Goal: Task Accomplishment & Management: Use online tool/utility

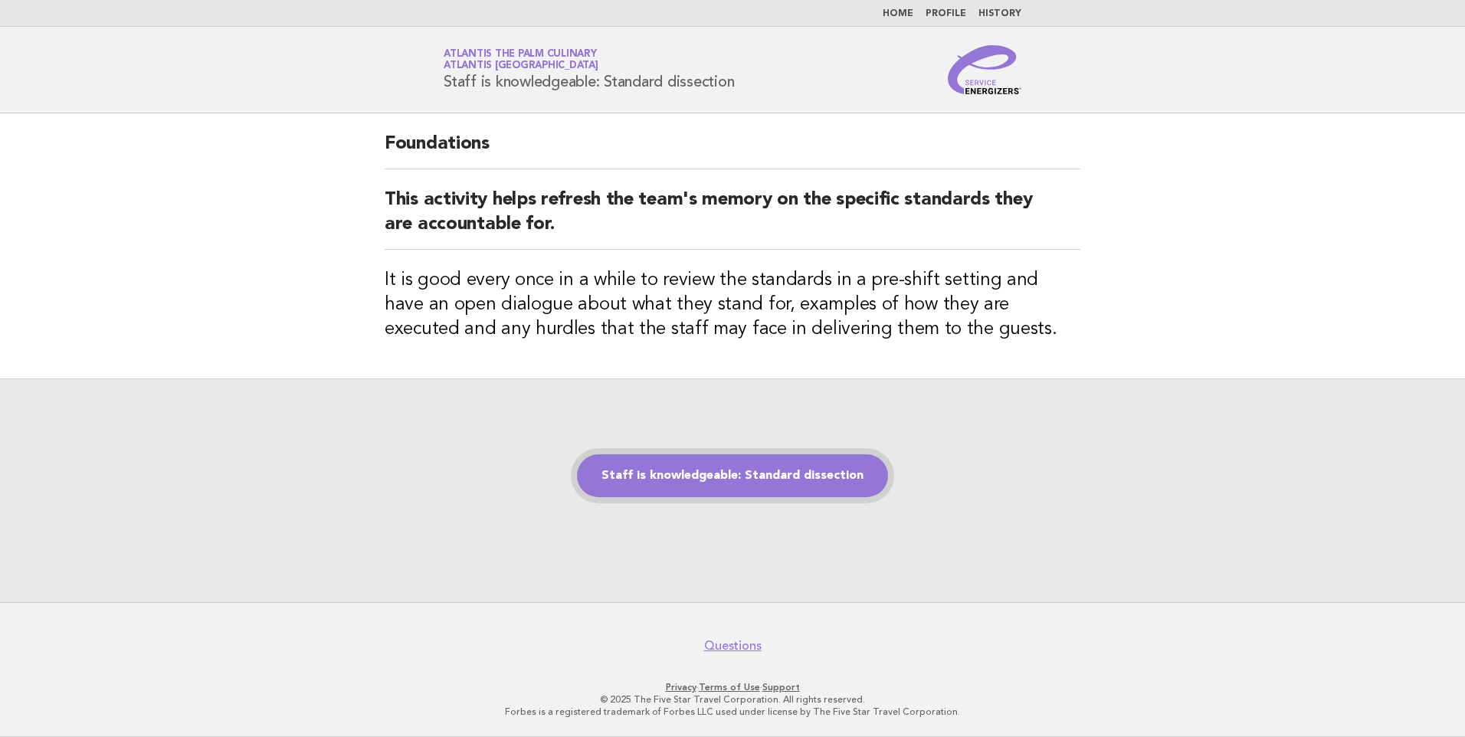
click at [704, 478] on link "Staff is knowledgeable: Standard dissection" at bounding box center [732, 475] width 311 height 43
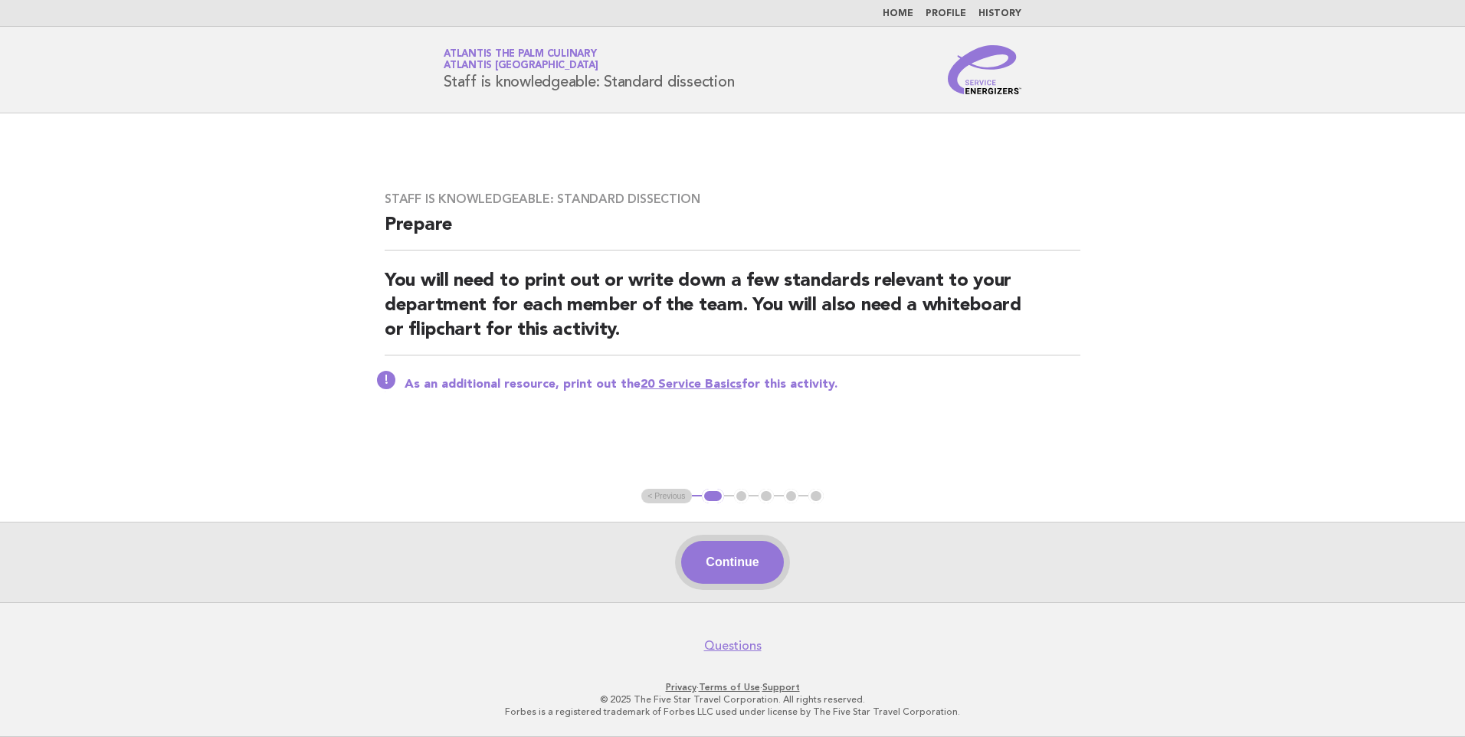
click at [736, 556] on button "Continue" at bounding box center [732, 562] width 102 height 43
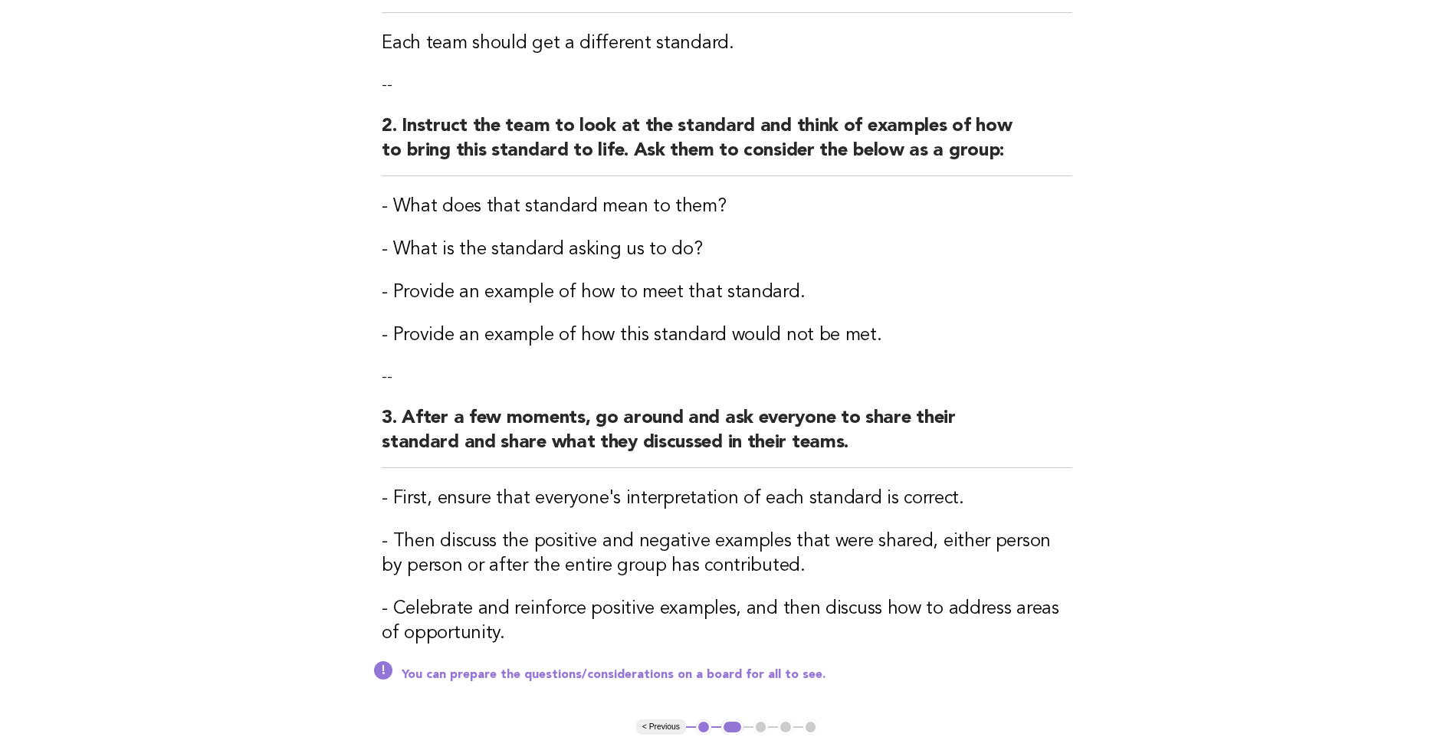
scroll to position [489, 0]
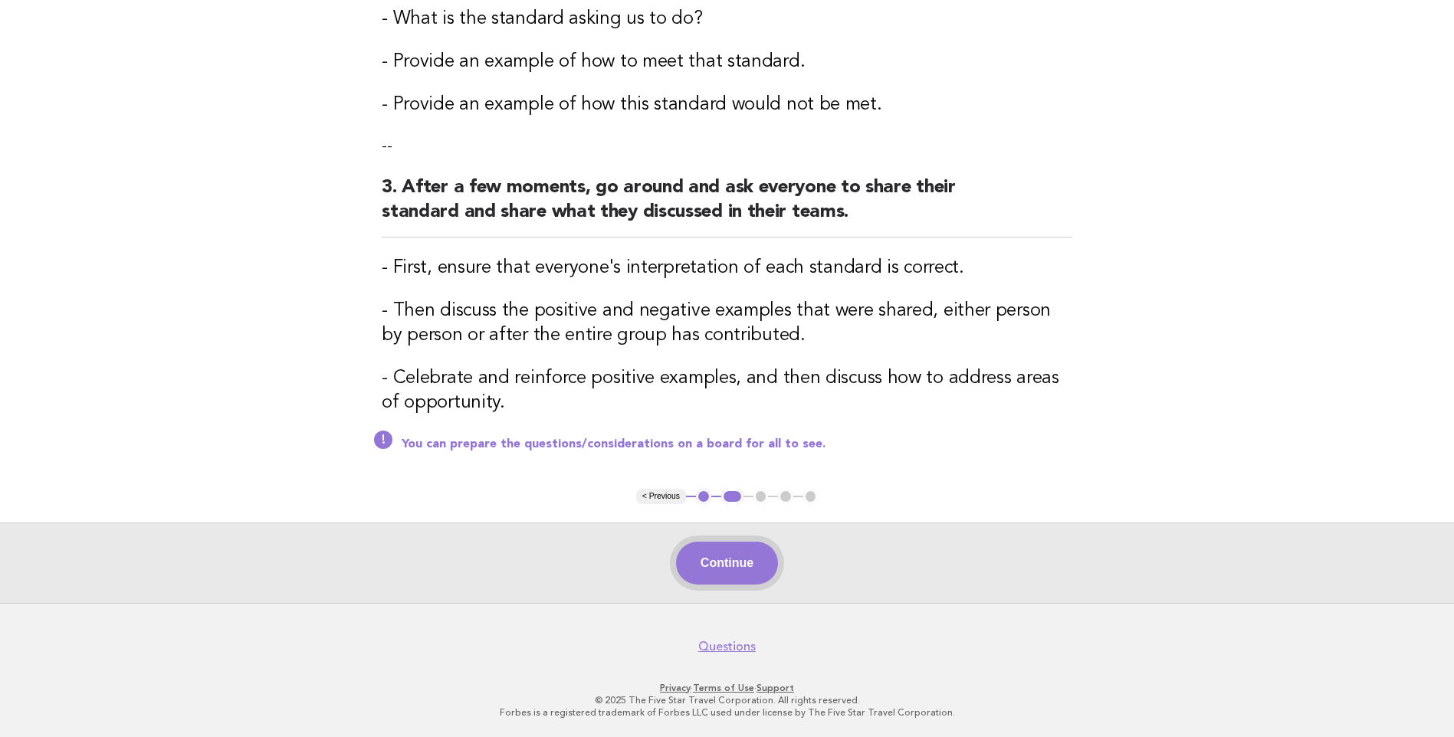
click at [730, 562] on button "Continue" at bounding box center [727, 563] width 102 height 43
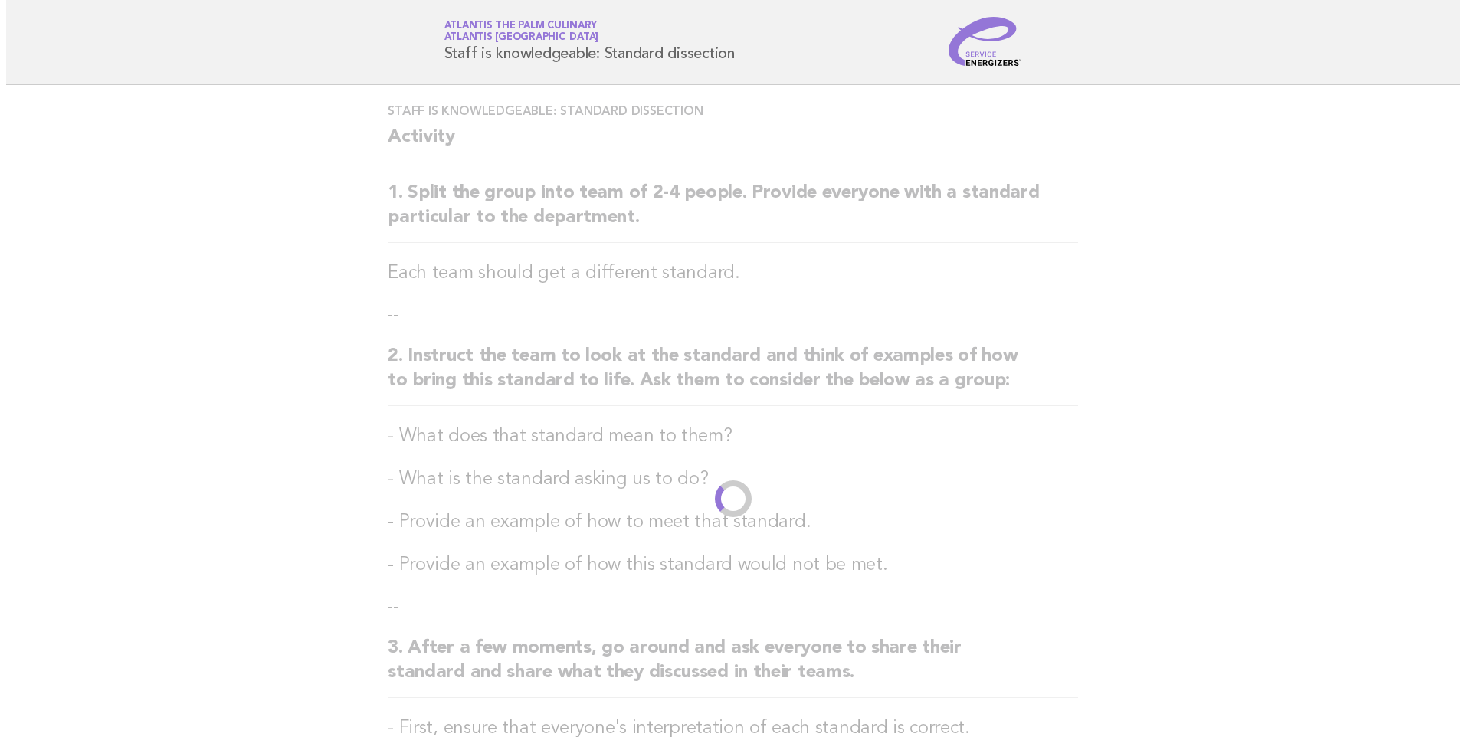
scroll to position [0, 0]
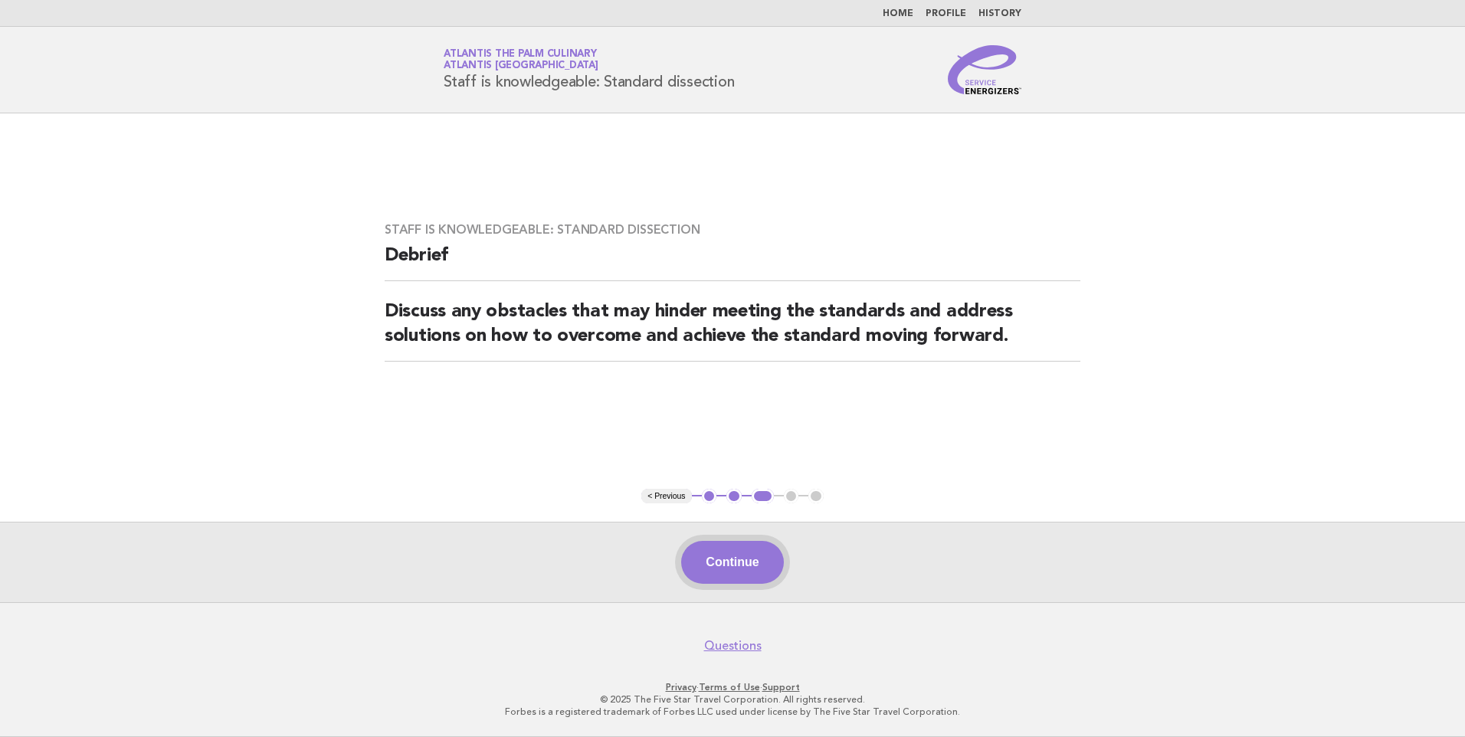
click at [718, 570] on button "Continue" at bounding box center [732, 562] width 102 height 43
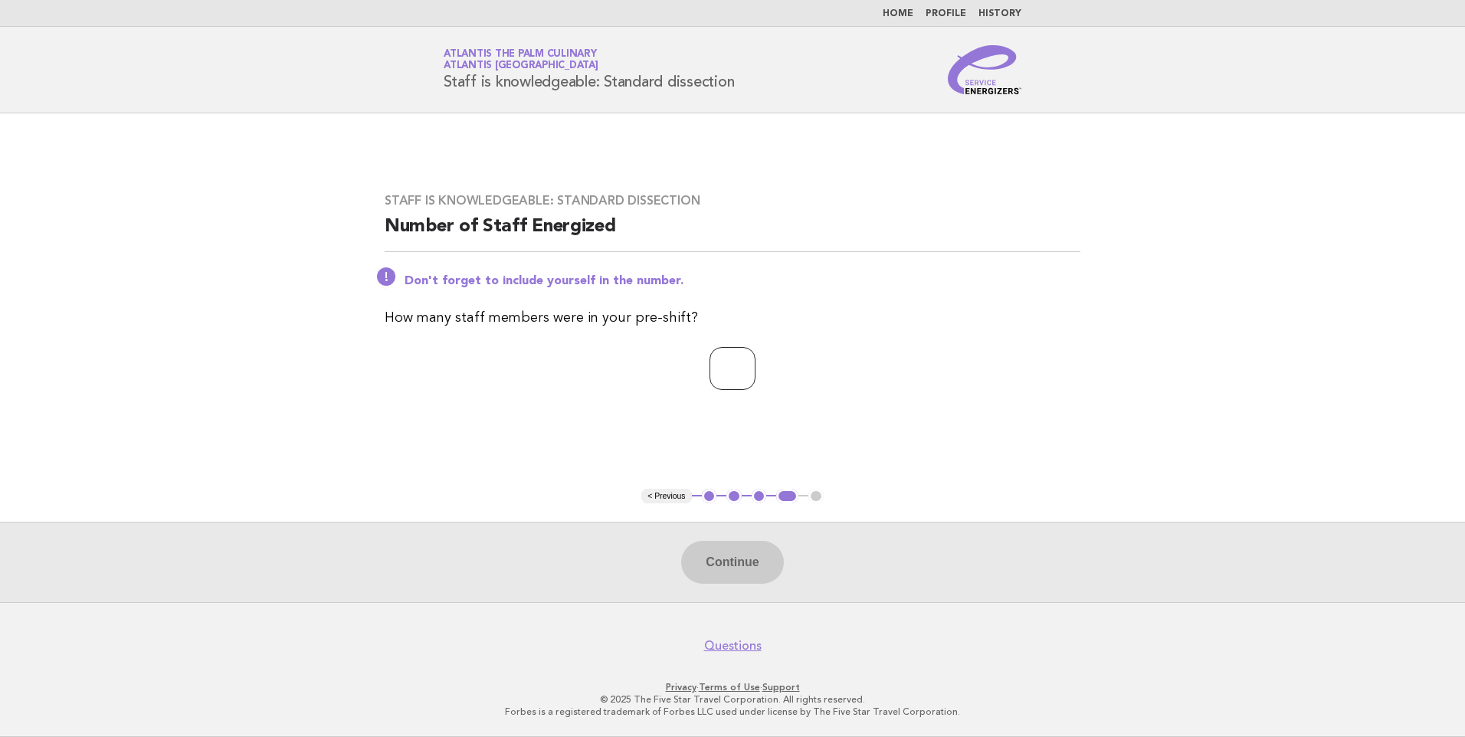
click at [747, 361] on input "number" at bounding box center [733, 368] width 46 height 43
type input "**"
click at [736, 563] on button "Continue" at bounding box center [732, 562] width 102 height 43
